Goal: Information Seeking & Learning: Learn about a topic

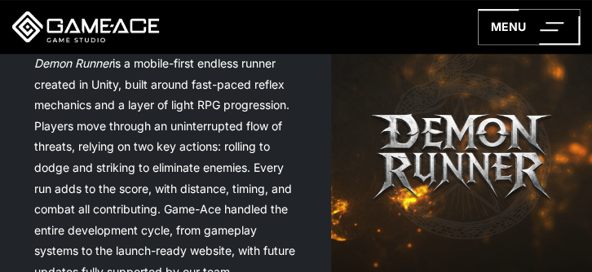
scroll to position [275, 0]
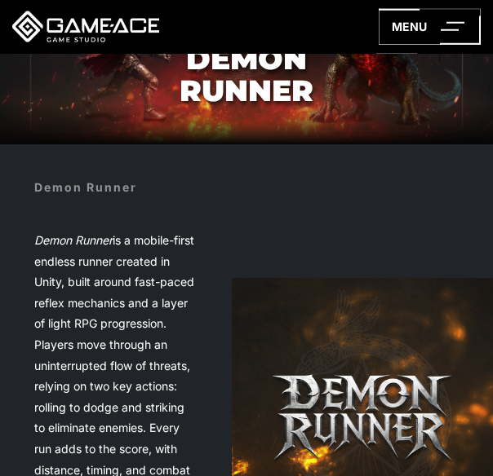
scroll to position [88, 0]
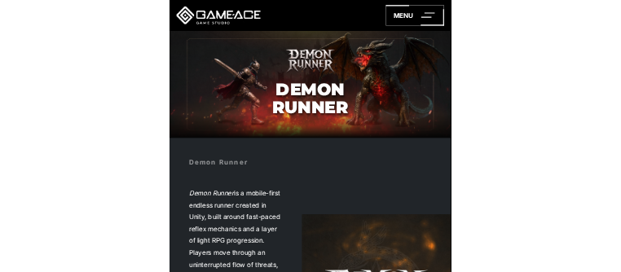
scroll to position [88, 0]
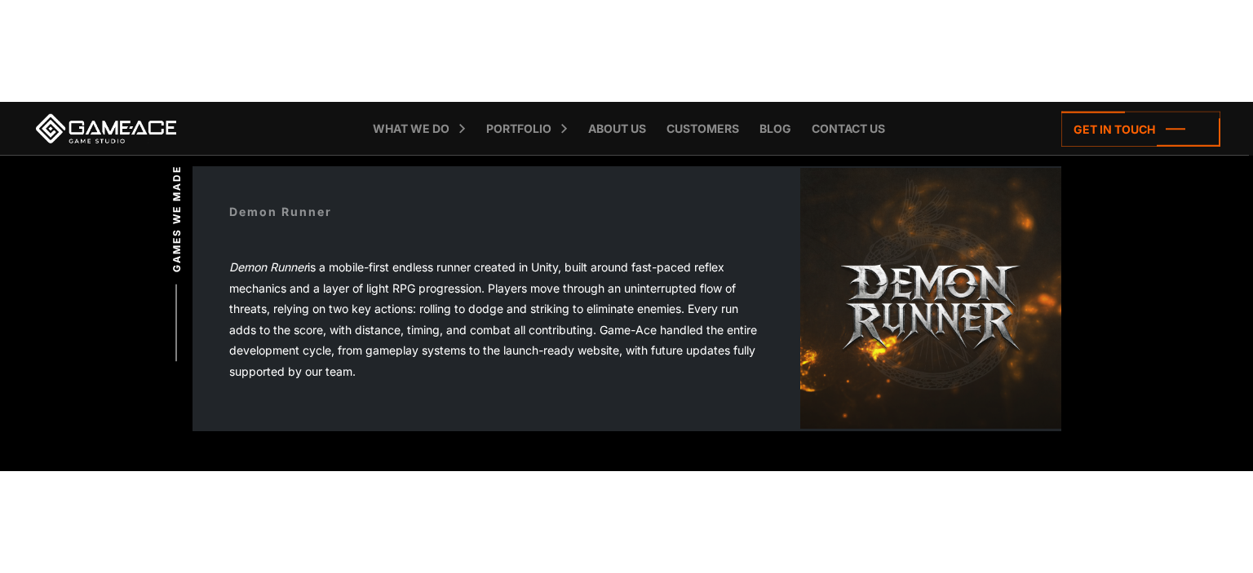
scroll to position [453, 0]
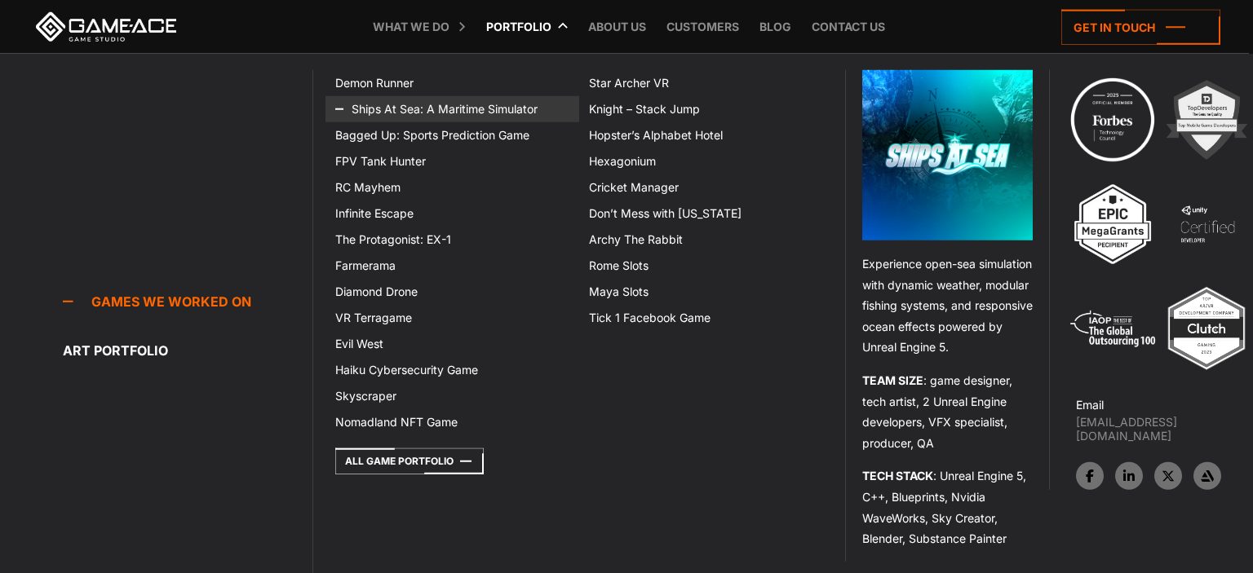
scroll to position [395, 0]
click at [423, 110] on link "Ships At Sea: A Maritime Simulator" at bounding box center [452, 109] width 254 height 26
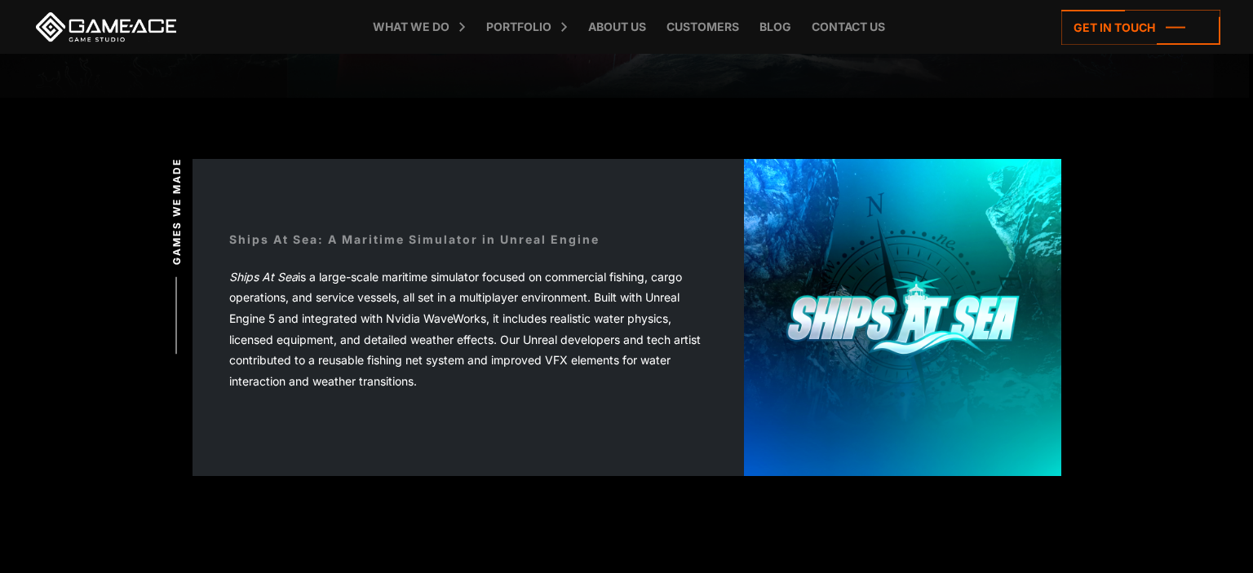
scroll to position [359, 0]
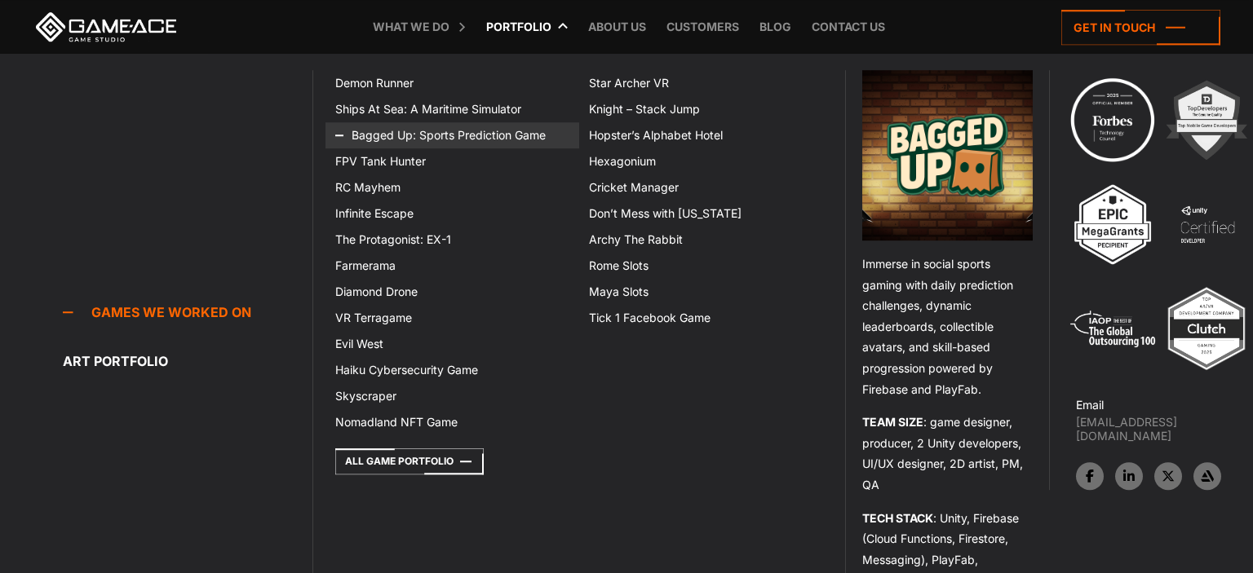
click at [414, 138] on link "Bagged Up: Sports Prediction Game" at bounding box center [452, 135] width 254 height 26
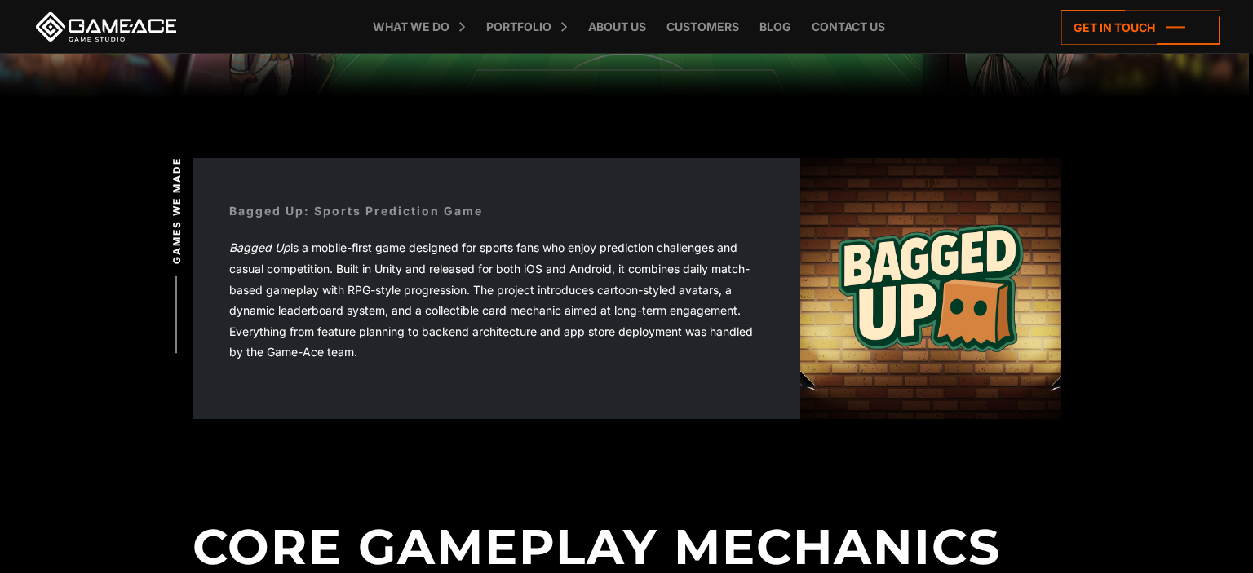
scroll to position [365, 0]
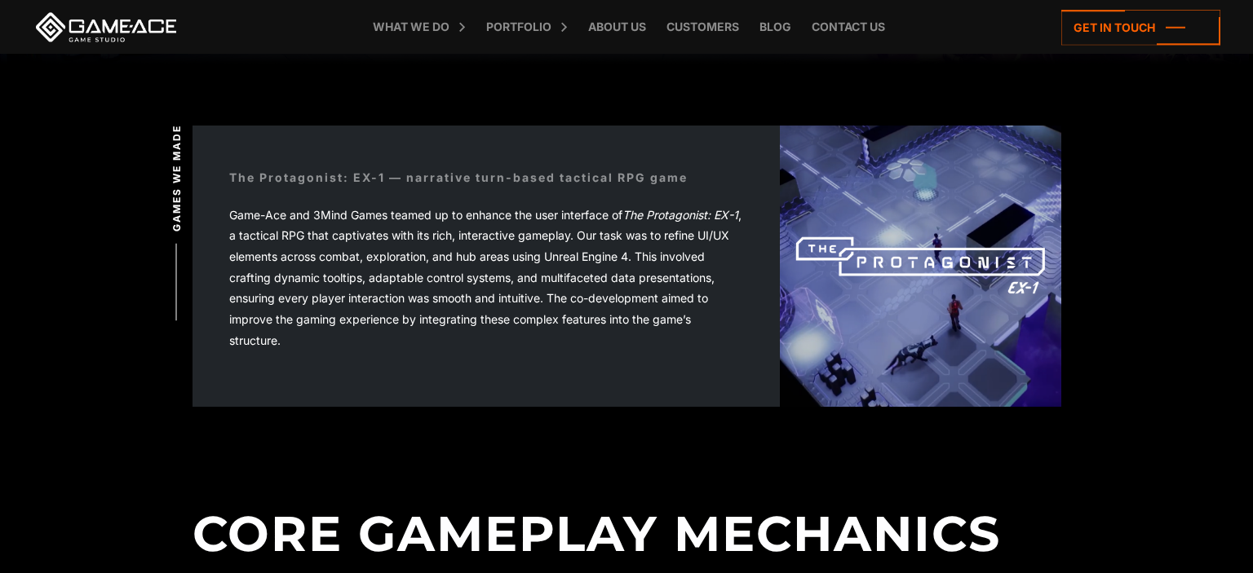
scroll to position [398, 0]
